Goal: Information Seeking & Learning: Learn about a topic

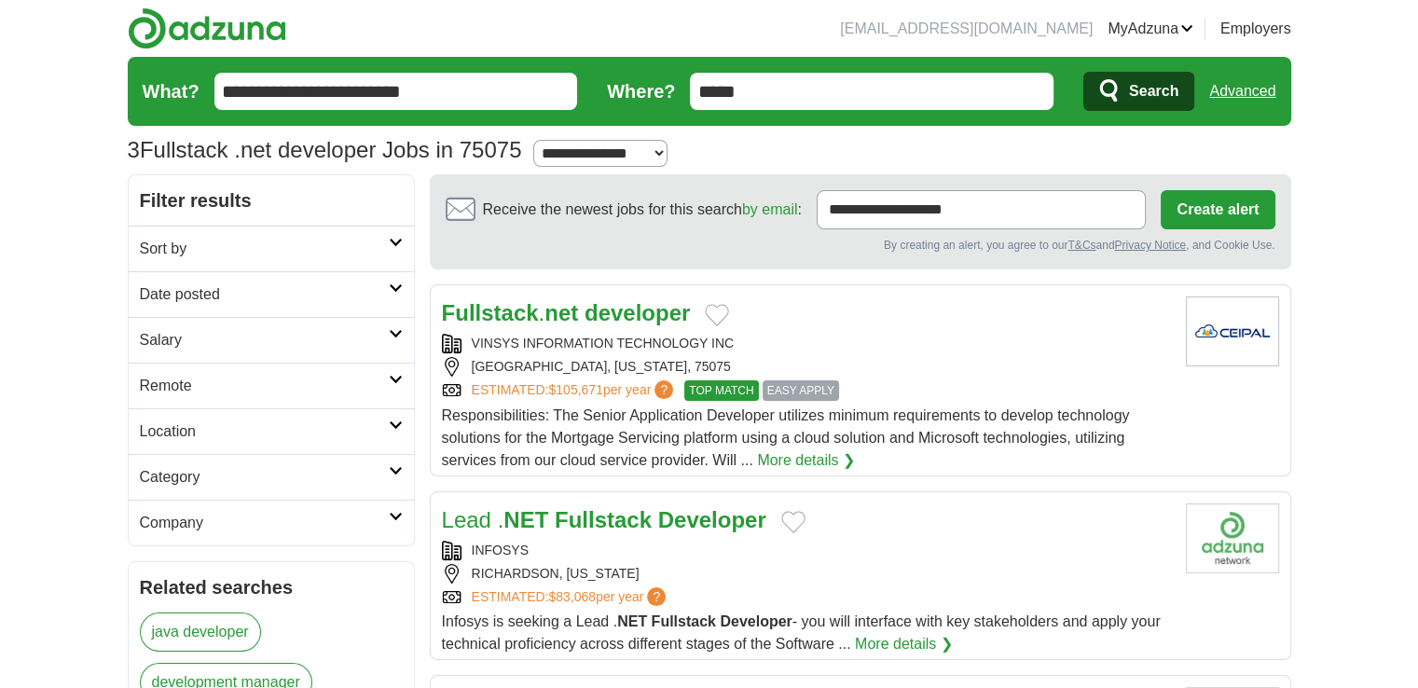
click at [627, 315] on strong "developer" at bounding box center [637, 312] width 105 height 25
click at [1172, 21] on link "MyAdzuna" at bounding box center [1151, 29] width 86 height 22
click at [0, 0] on link "Logout" at bounding box center [0, 0] width 0 height 0
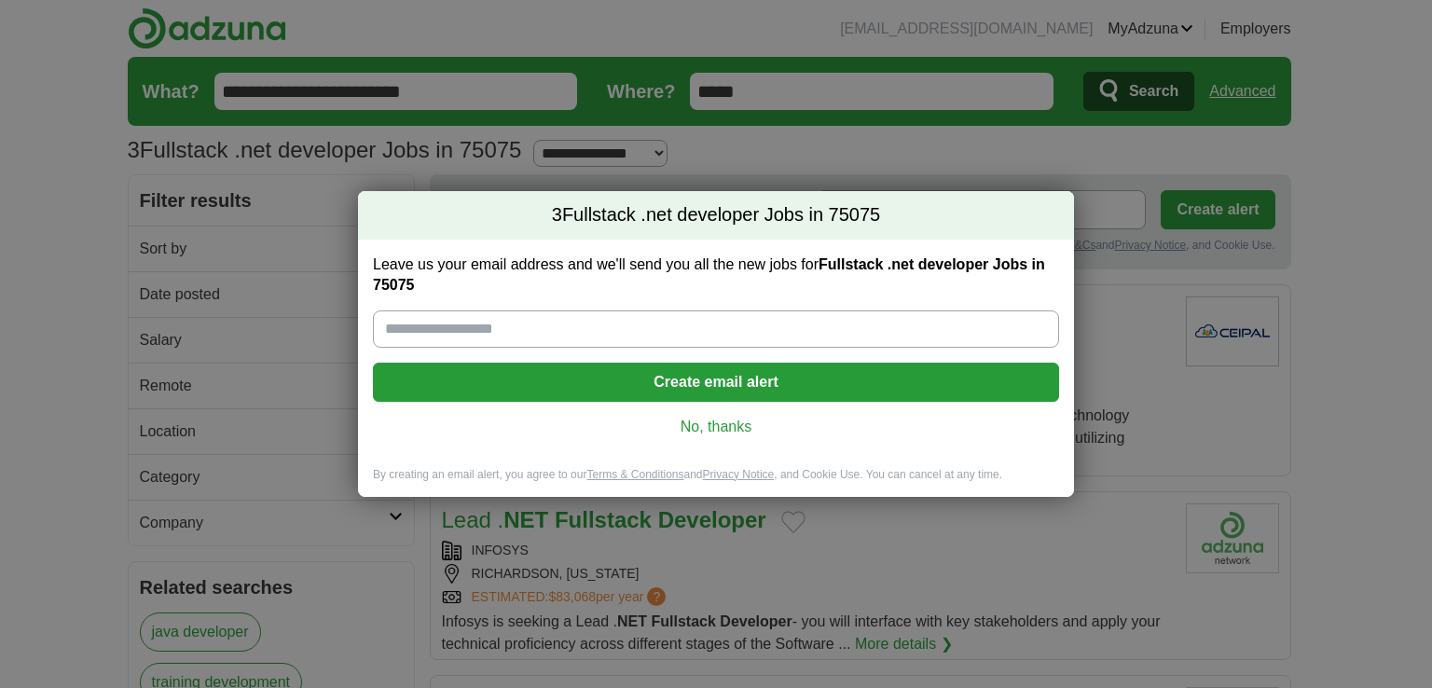
click at [725, 420] on link "No, thanks" at bounding box center [716, 427] width 656 height 21
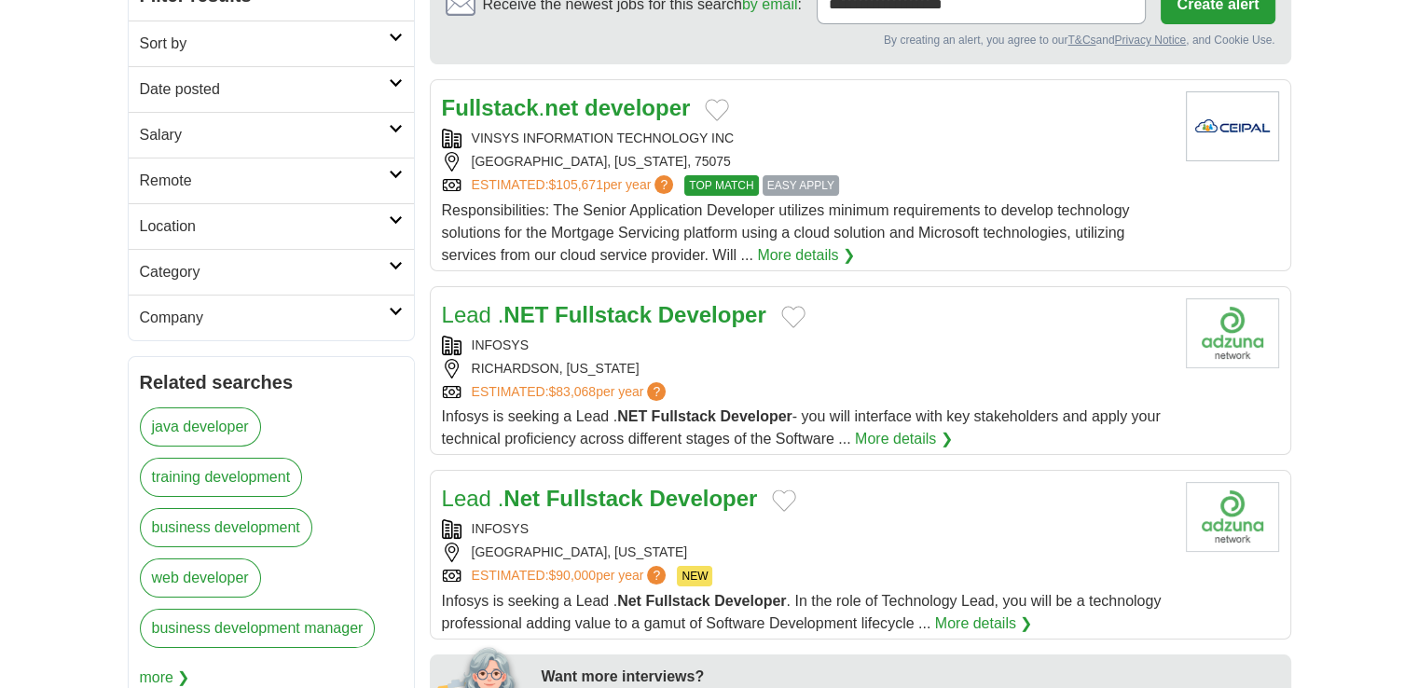
scroll to position [93, 0]
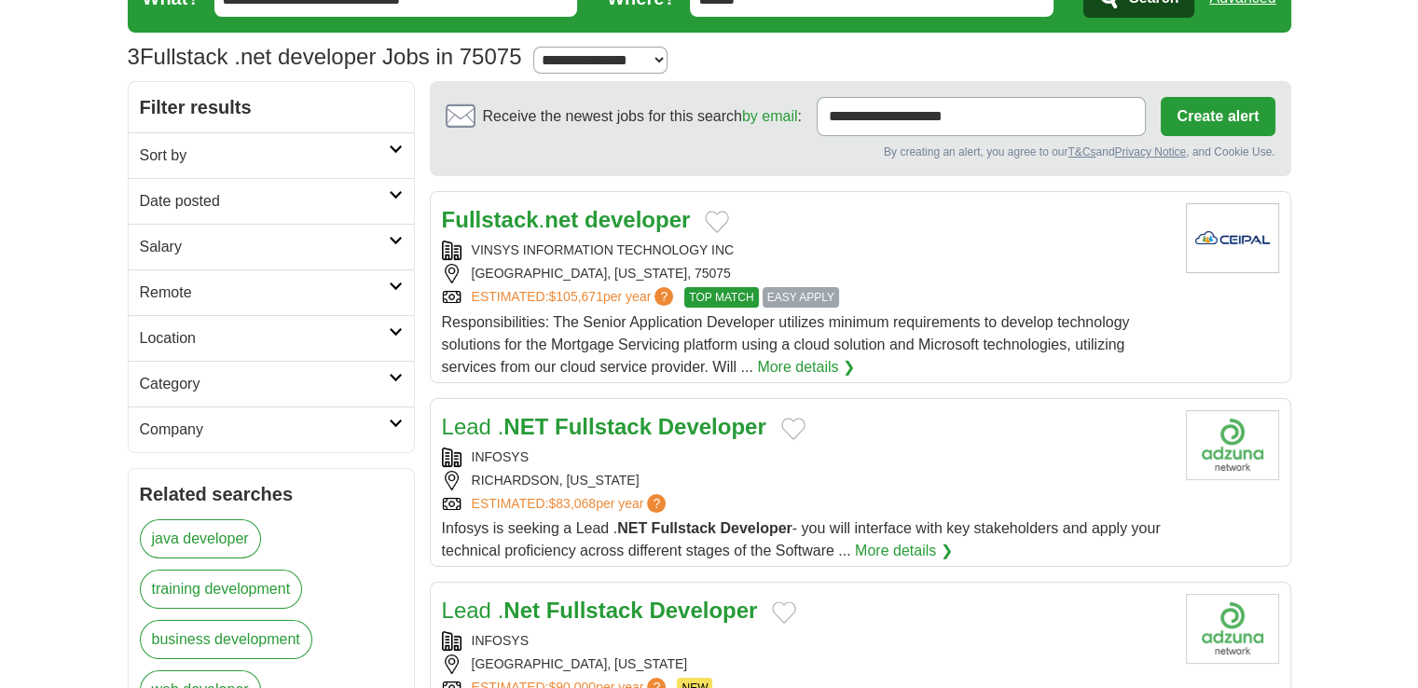
click at [668, 213] on strong "developer" at bounding box center [637, 219] width 105 height 25
